Goal: Entertainment & Leisure: Consume media (video, audio)

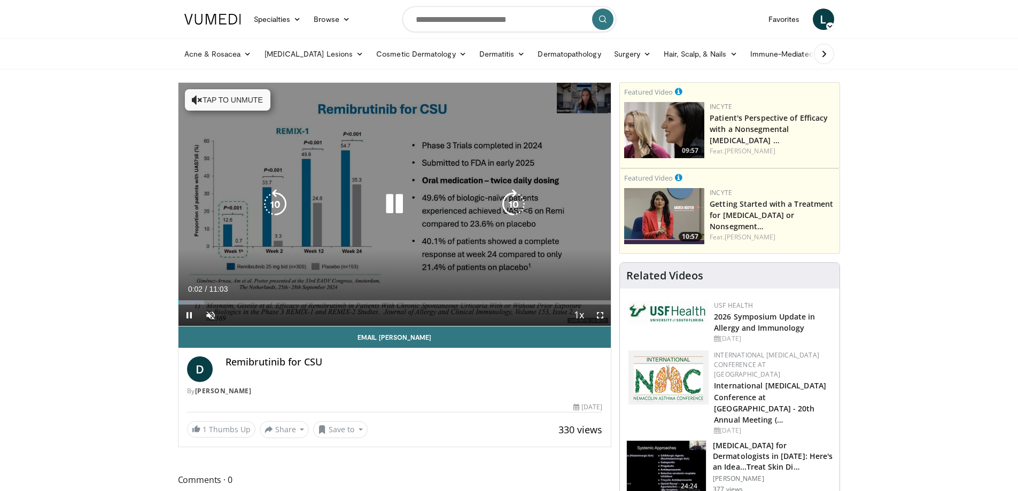
click at [242, 102] on button "Tap to unmute" at bounding box center [227, 99] width 85 height 21
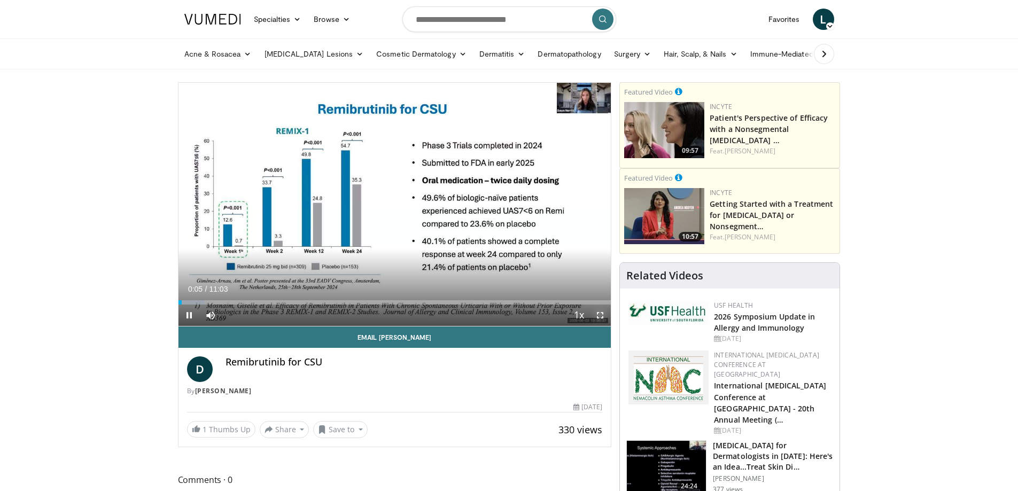
click at [603, 312] on span "Video Player" at bounding box center [599, 315] width 21 height 21
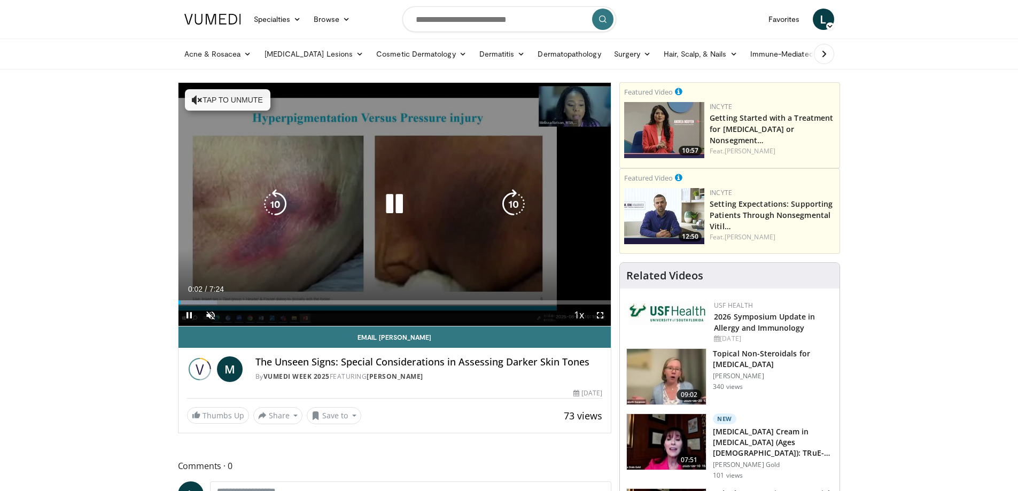
click at [217, 99] on button "Tap to unmute" at bounding box center [227, 99] width 85 height 21
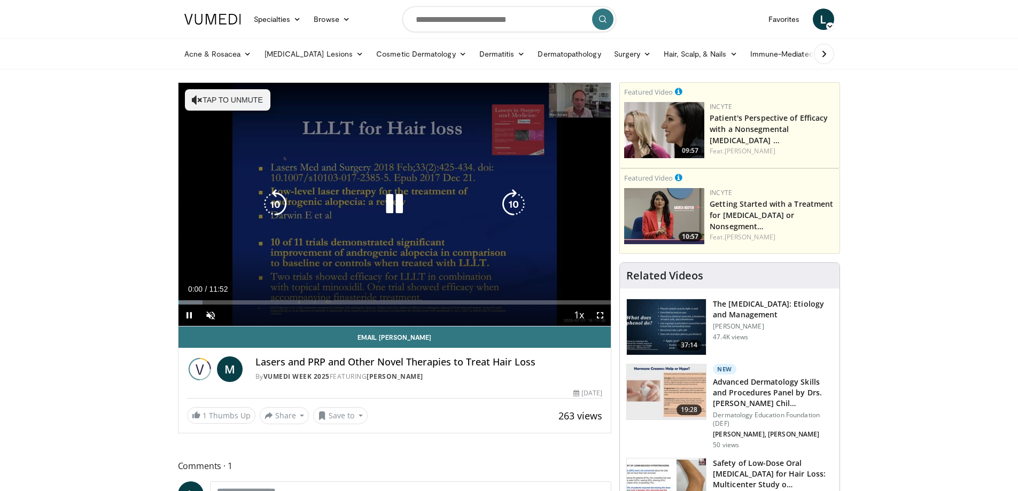
click at [234, 100] on button "Tap to unmute" at bounding box center [227, 99] width 85 height 21
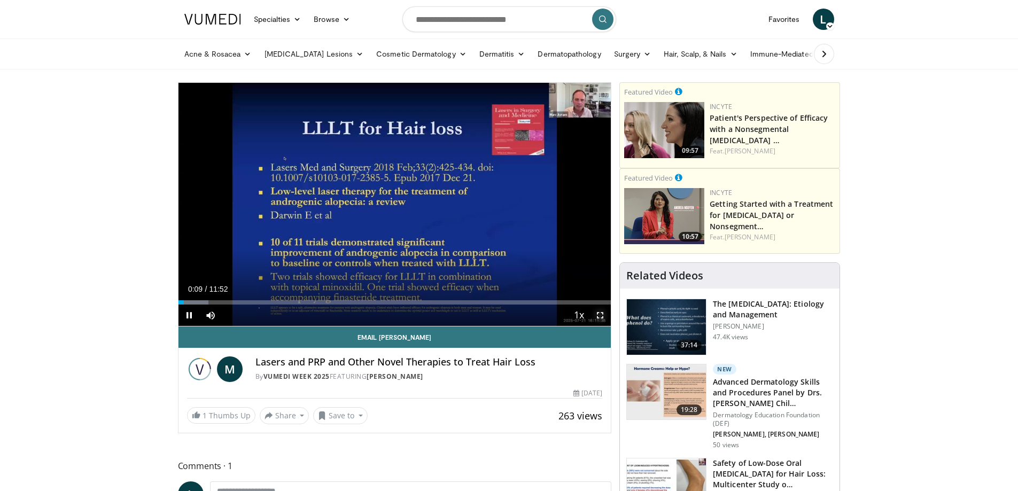
click at [598, 313] on span "Video Player" at bounding box center [599, 315] width 21 height 21
